Goal: Information Seeking & Learning: Learn about a topic

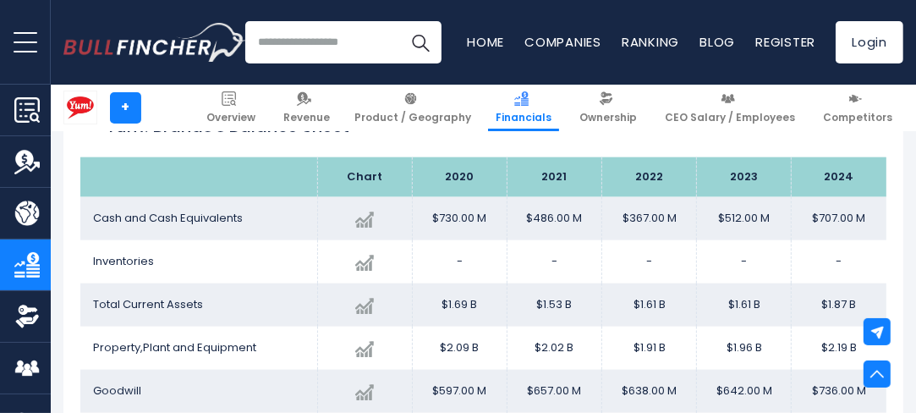
scroll to position [1505, 0]
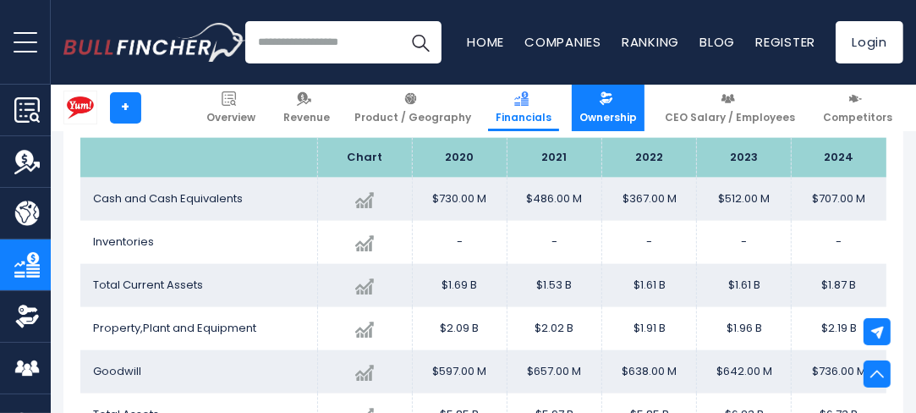
click at [616, 112] on span "Ownership" at bounding box center [608, 118] width 58 height 14
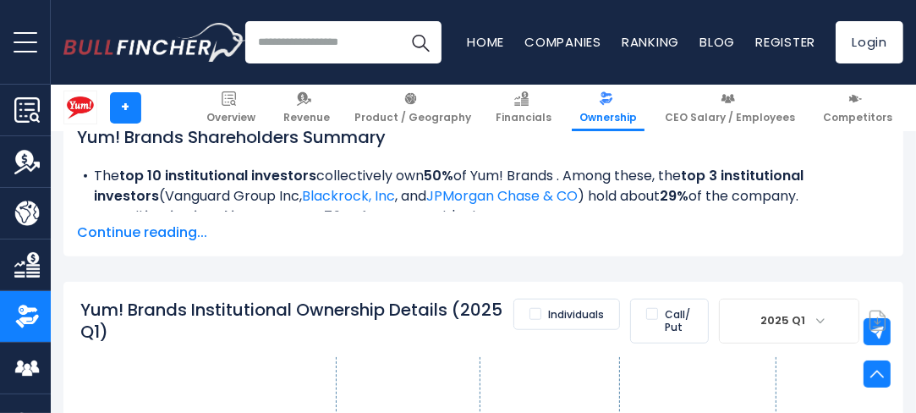
scroll to position [19, 0]
